Goal: Transaction & Acquisition: Purchase product/service

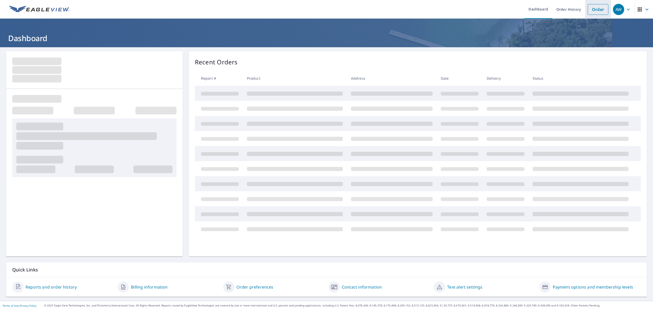
click at [590, 15] on link "Order" at bounding box center [598, 9] width 21 height 11
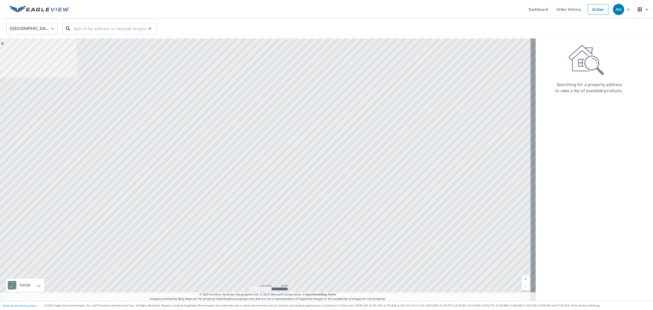
click at [125, 30] on input "text" at bounding box center [110, 28] width 73 height 14
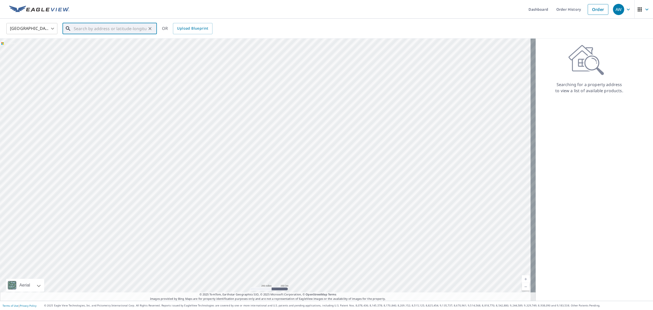
paste input "[STREET_ADDRESS]"
click at [111, 42] on span "[STREET_ADDRESS]" at bounding box center [113, 43] width 80 height 6
type input "[STREET_ADDRESS]"
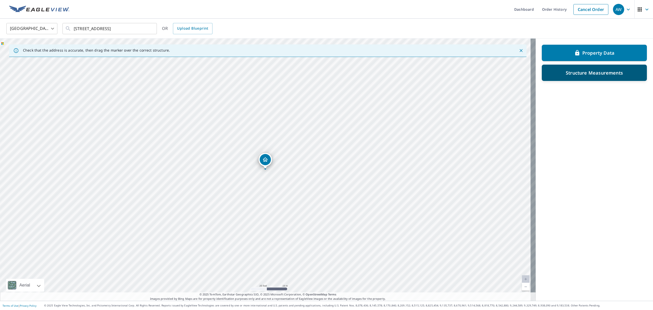
click at [582, 77] on div "Structure Measurements" at bounding box center [594, 73] width 105 height 16
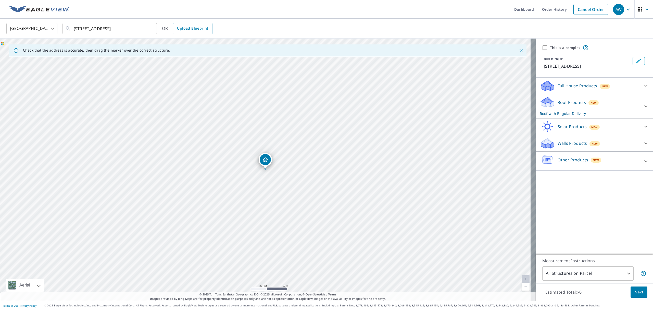
click at [609, 100] on div "Roof Products New Roof with Regular Delivery" at bounding box center [590, 106] width 100 height 20
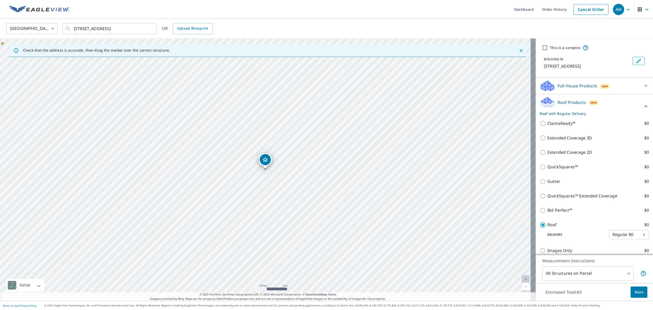
scroll to position [108, 0]
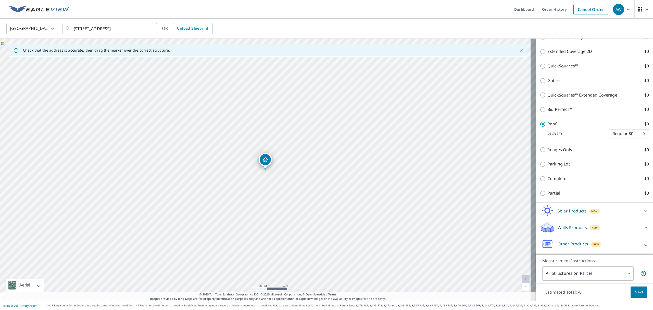
click at [635, 292] on span "Next" at bounding box center [639, 292] width 9 height 6
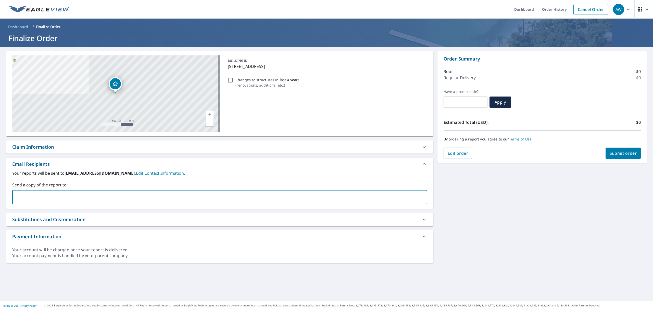
click at [129, 200] on input "text" at bounding box center [216, 197] width 403 height 10
type input "p"
click at [553, 229] on div "[STREET_ADDRESS] Aerial Road A standard road map Aerial A detailed look from ab…" at bounding box center [326, 173] width 653 height 253
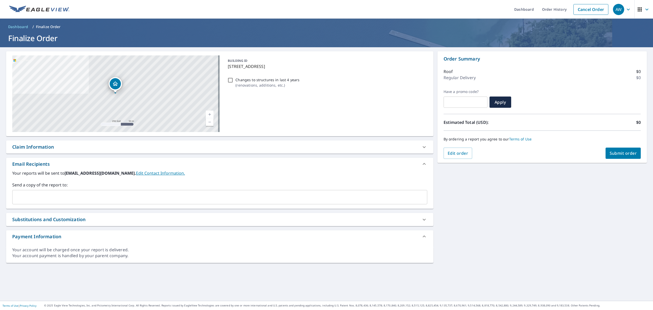
click at [561, 207] on div "[STREET_ADDRESS] Aerial Road A standard road map Aerial A detailed look from ab…" at bounding box center [326, 173] width 653 height 253
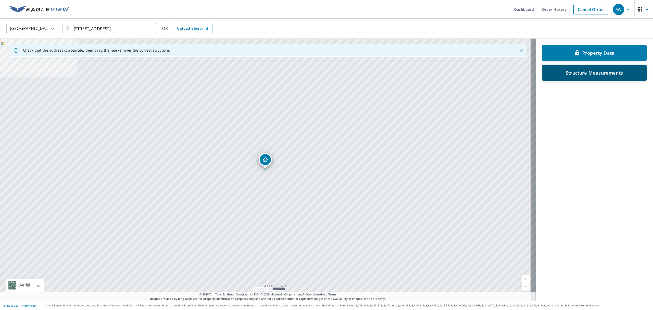
click at [580, 71] on p "Structure Measurements" at bounding box center [594, 73] width 57 height 6
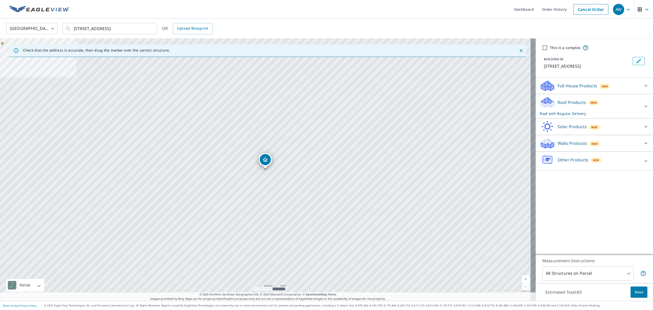
click at [600, 109] on div "Roof Products New Roof with Regular Delivery" at bounding box center [590, 106] width 100 height 20
click at [615, 101] on div "Roof Products New Roof with Regular Delivery" at bounding box center [590, 106] width 100 height 20
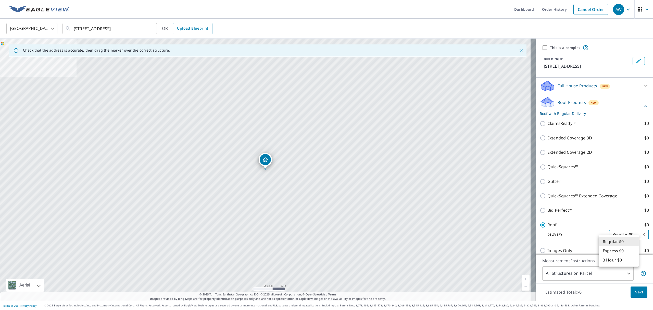
click at [631, 243] on body "AW AW Dashboard Order History Cancel Order AW [GEOGRAPHIC_DATA] [GEOGRAPHIC_DAT…" at bounding box center [326, 155] width 653 height 310
click at [618, 262] on li "3 Hour $0" at bounding box center [619, 259] width 40 height 9
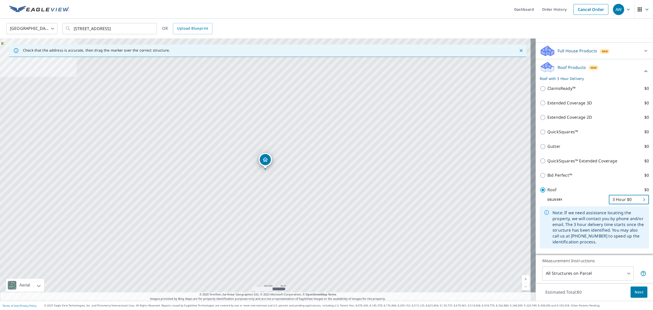
scroll to position [68, 0]
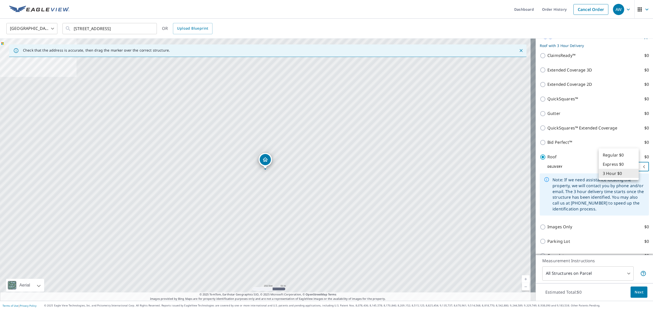
click at [630, 176] on body "AW AW Dashboard Order History Cancel Order AW [GEOGRAPHIC_DATA] [GEOGRAPHIC_DAT…" at bounding box center [326, 155] width 653 height 310
click at [613, 158] on li "Regular $0" at bounding box center [619, 154] width 40 height 9
type input "8"
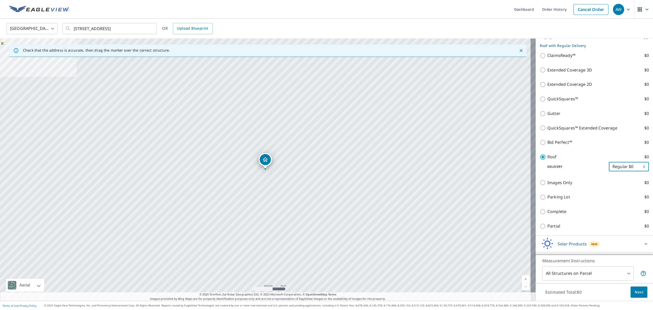
click at [635, 294] on span "Next" at bounding box center [639, 292] width 9 height 6
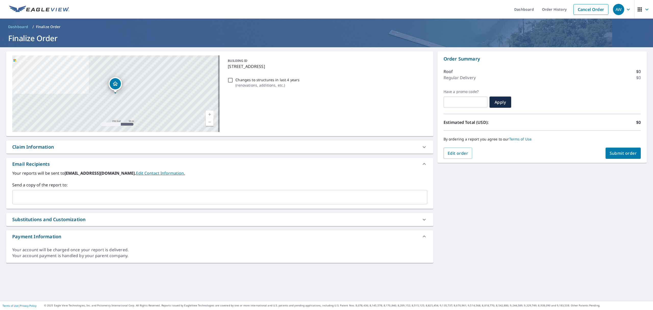
click at [159, 190] on div "​" at bounding box center [219, 197] width 415 height 14
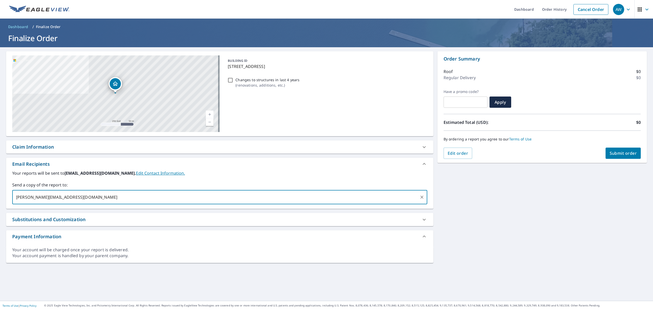
type input "[PERSON_NAME][EMAIL_ADDRESS][DOMAIN_NAME]"
click at [610, 153] on span "Submit order" at bounding box center [623, 153] width 27 height 6
checkbox input "true"
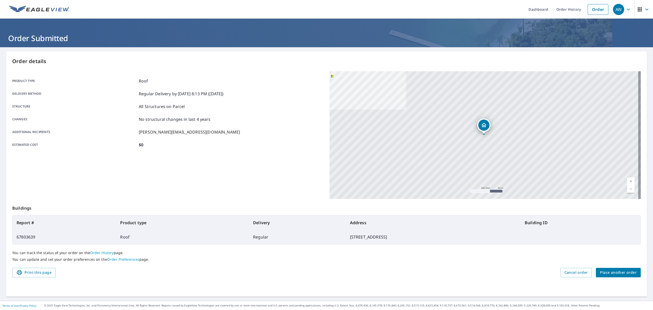
click at [625, 274] on span "Place another order" at bounding box center [618, 272] width 37 height 6
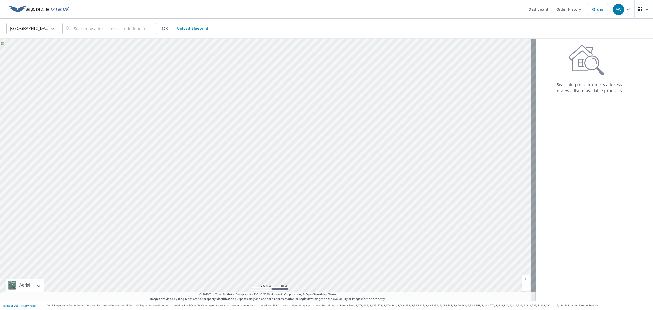
drag, startPoint x: 424, startPoint y: 198, endPoint x: 420, endPoint y: 202, distance: 5.6
click at [420, 202] on div at bounding box center [268, 170] width 536 height 262
click at [415, 11] on ul "Dashboard Order History Order" at bounding box center [341, 9] width 539 height 19
